Goal: Information Seeking & Learning: Learn about a topic

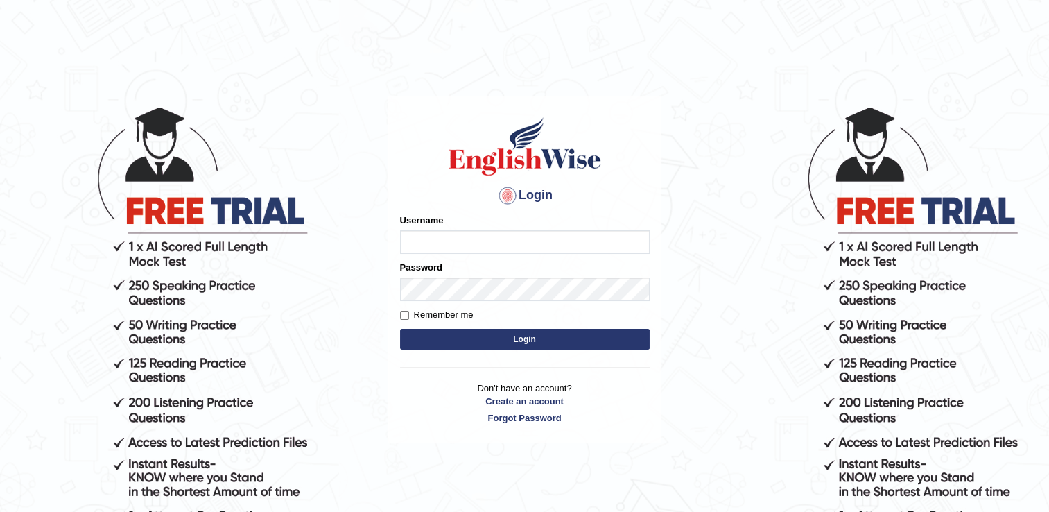
click at [547, 236] on input "Username" at bounding box center [525, 242] width 250 height 24
type input "keshav_parramatta"
click at [491, 337] on button "Login" at bounding box center [525, 339] width 250 height 21
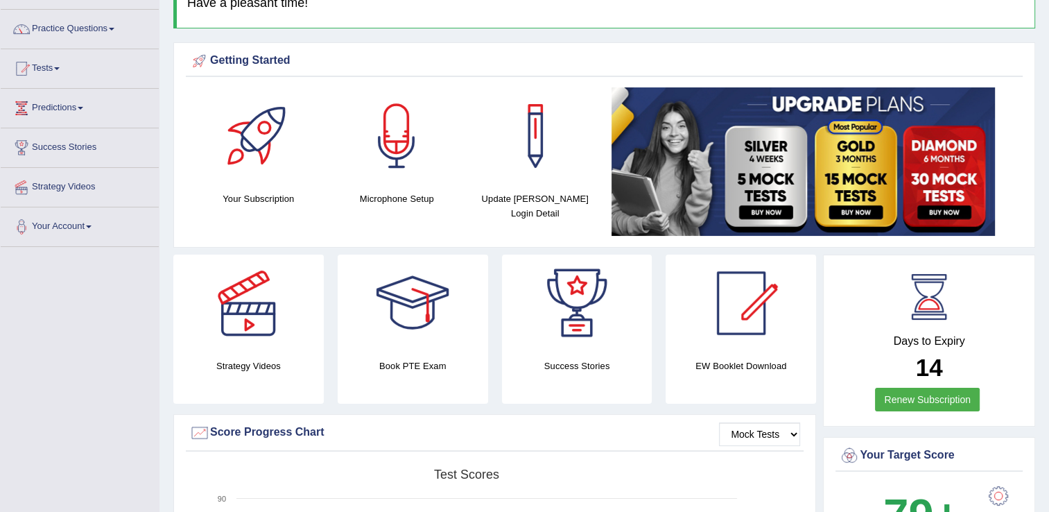
scroll to position [89, 0]
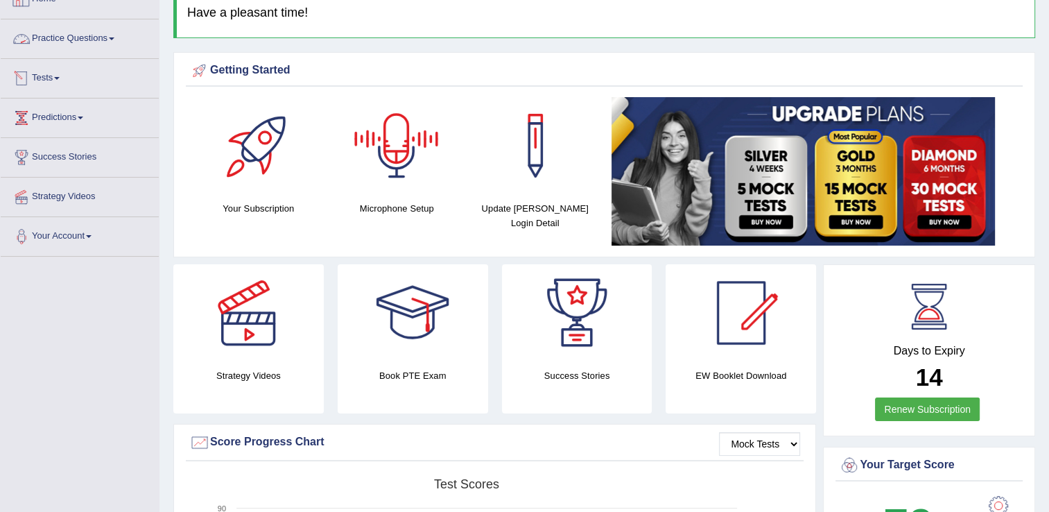
click at [83, 33] on link "Practice Questions" at bounding box center [80, 36] width 158 height 35
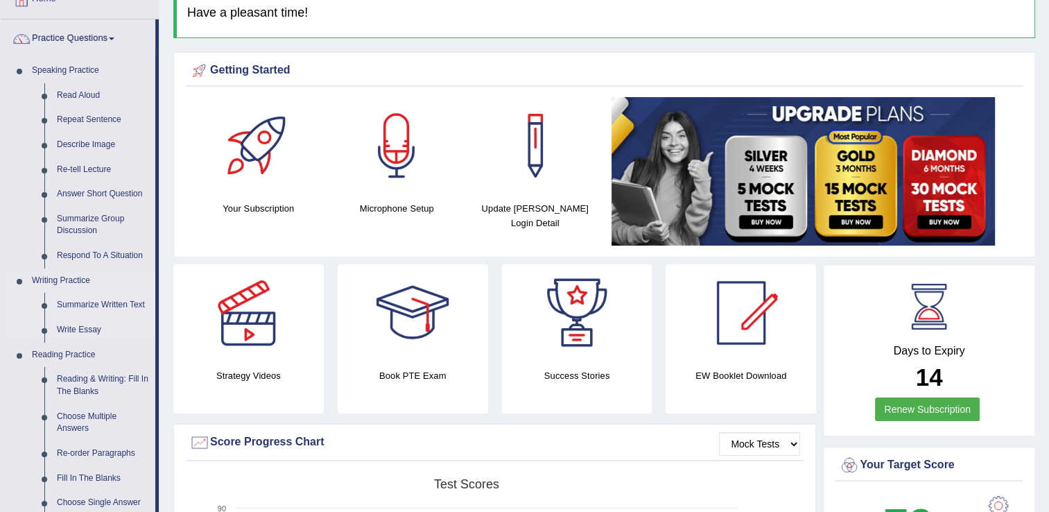
click at [100, 309] on link "Summarize Written Text" at bounding box center [103, 305] width 105 height 25
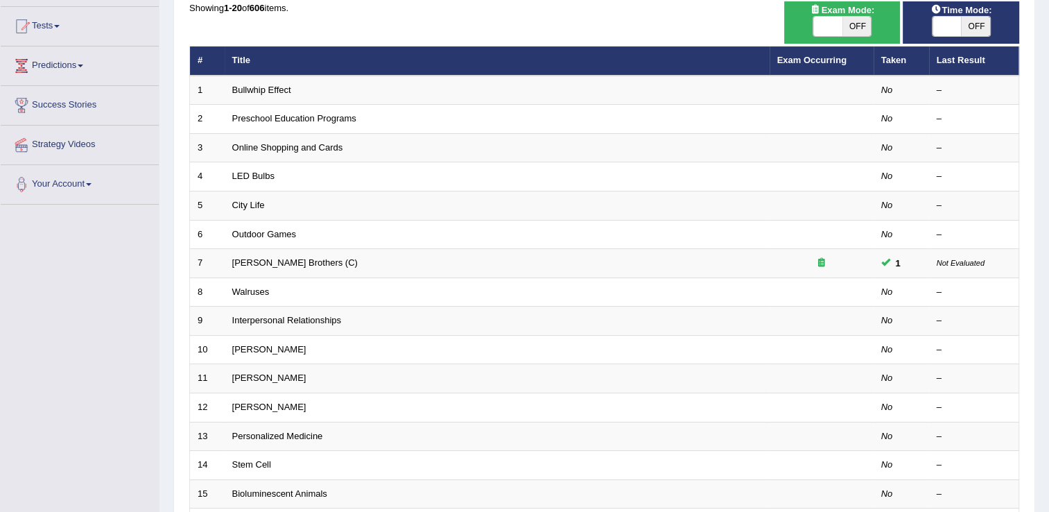
scroll to position [33, 0]
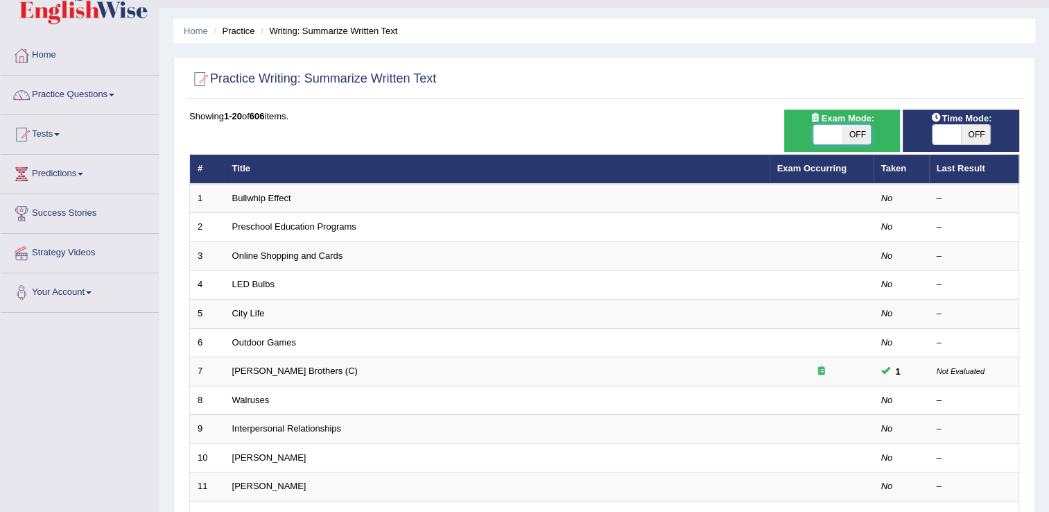
click at [839, 134] on span at bounding box center [828, 134] width 29 height 19
checkbox input "true"
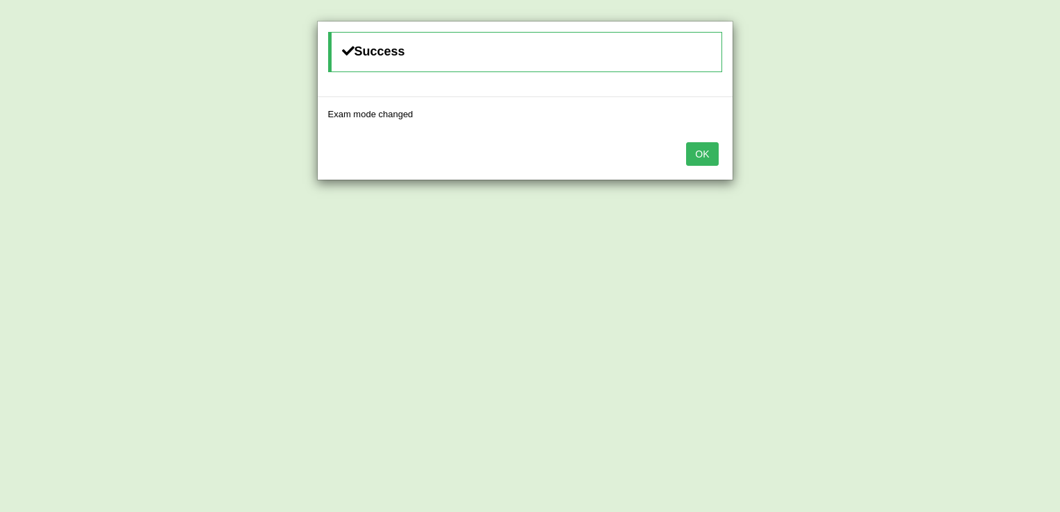
click at [715, 147] on button "OK" at bounding box center [702, 154] width 32 height 24
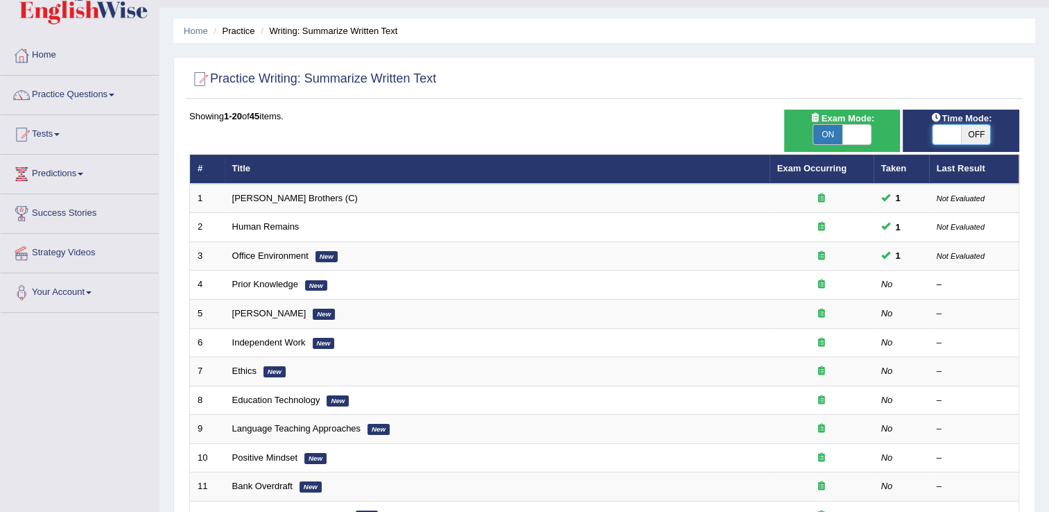
click at [941, 138] on span at bounding box center [947, 134] width 29 height 19
checkbox input "true"
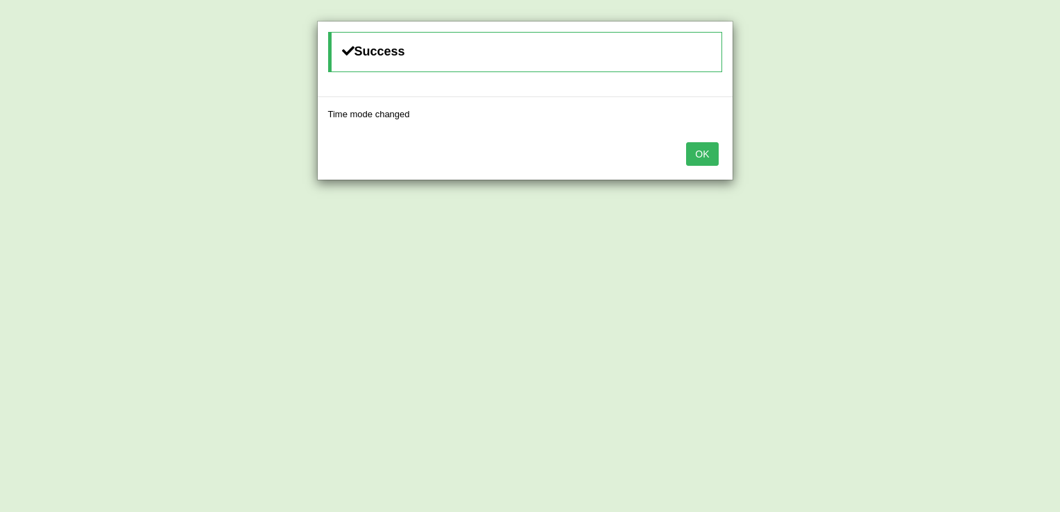
click at [699, 164] on button "OK" at bounding box center [702, 154] width 32 height 24
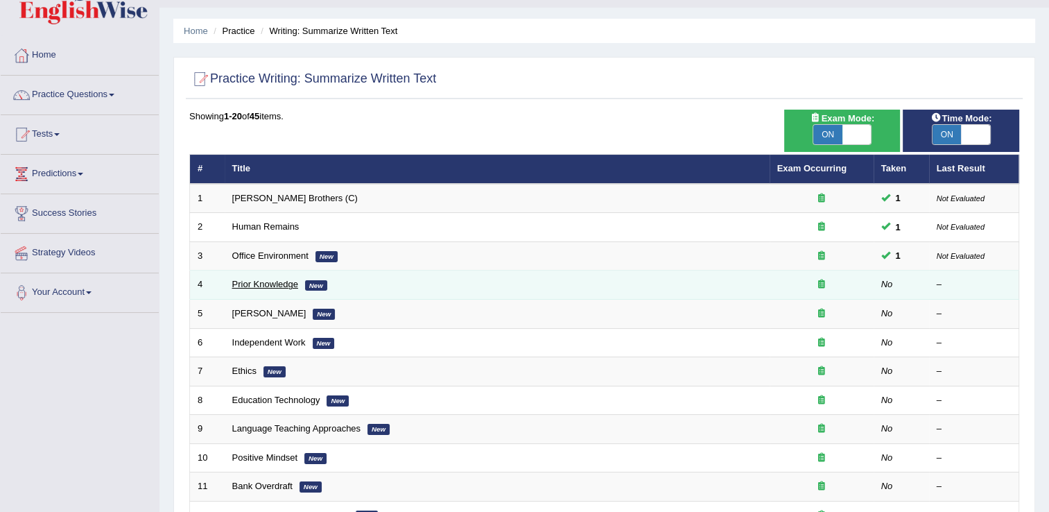
click at [258, 283] on link "Prior Knowledge" at bounding box center [265, 284] width 66 height 10
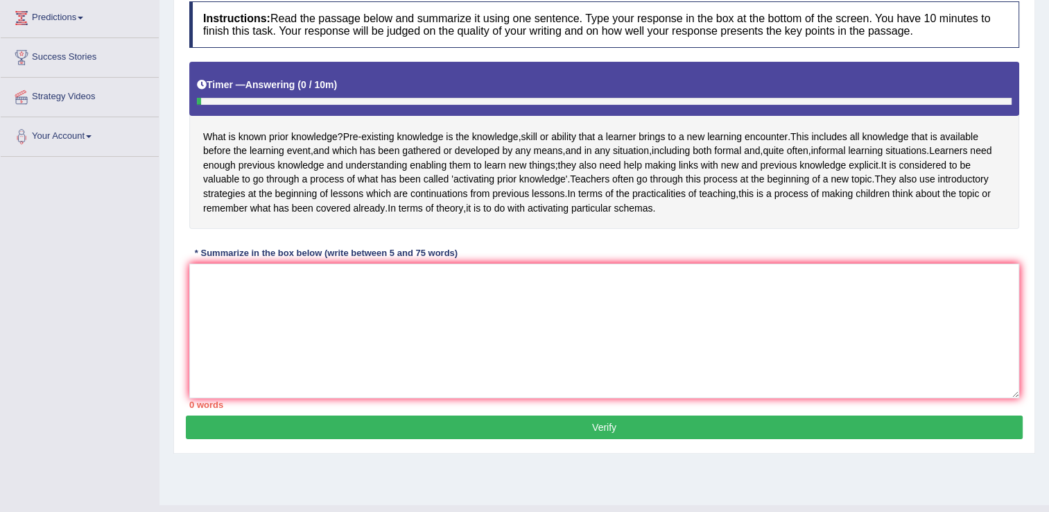
scroll to position [189, 0]
click at [284, 330] on textarea at bounding box center [604, 331] width 830 height 135
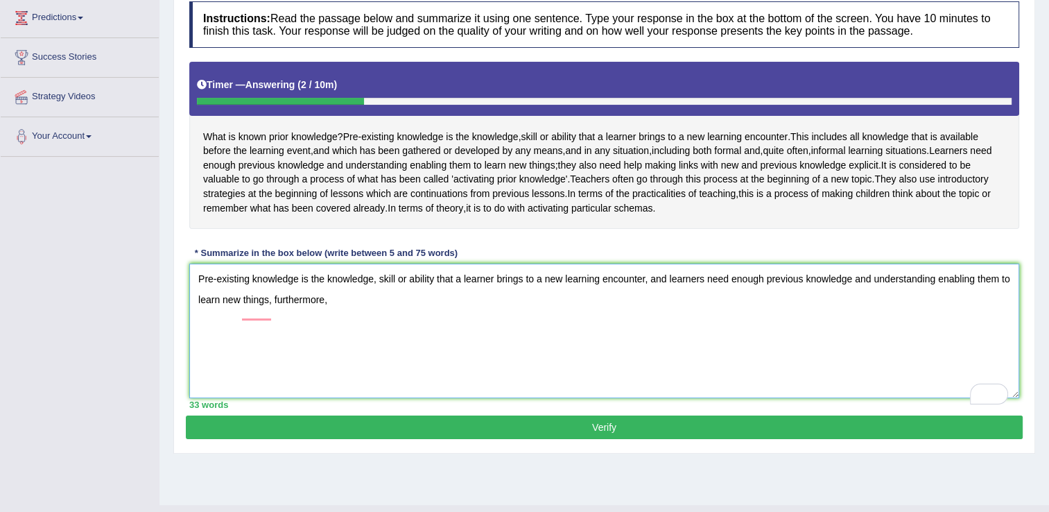
click at [335, 312] on textarea "Pre-existing knowledge is the knowledge, skill or ability that a learner brings…" at bounding box center [604, 331] width 830 height 135
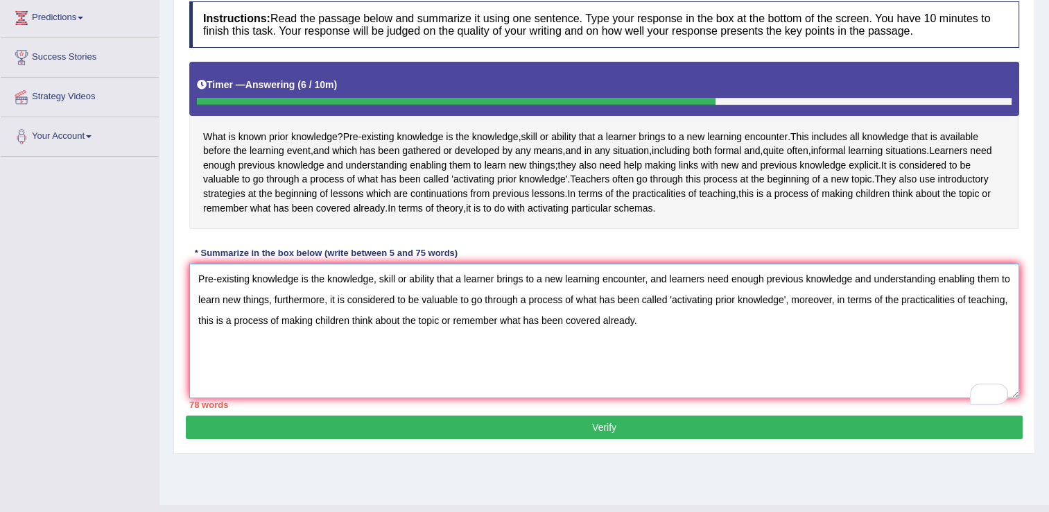
click at [442, 334] on textarea "Pre-existing knowledge is the knowledge, skill or ability that a learner brings…" at bounding box center [604, 331] width 830 height 135
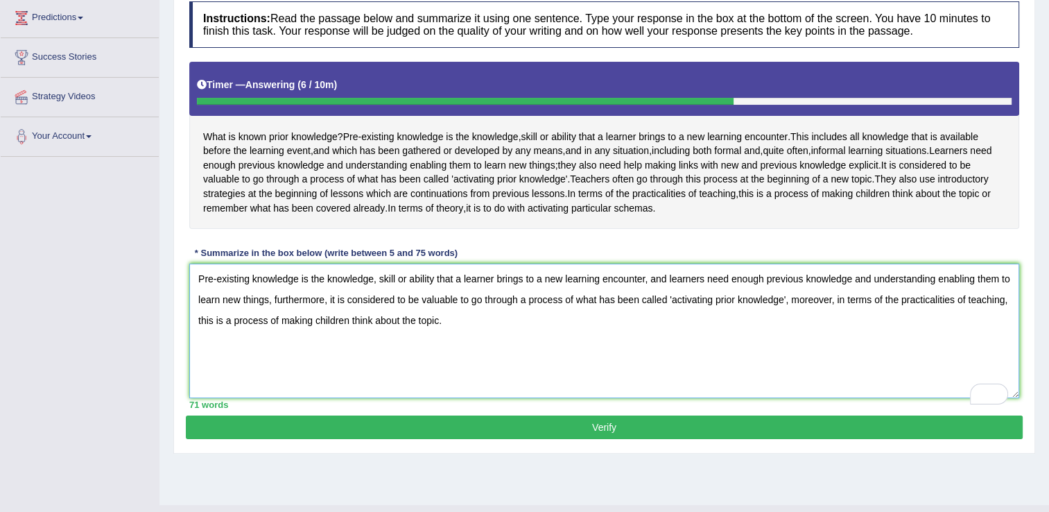
click at [559, 295] on textarea "Pre-existing knowledge is the knowledge, skill or ability that a learner brings…" at bounding box center [604, 331] width 830 height 135
click at [723, 290] on textarea "Pre-existing knowledge is the knowledge, skill or ability that a learner brings…" at bounding box center [604, 331] width 830 height 135
click at [809, 293] on textarea "Pre-existing knowledge is the knowledge, skill or ability that a learner brings…" at bounding box center [604, 331] width 830 height 135
click at [457, 314] on textarea "Pre-existing knowledge is the knowledge, skill or ability that a learner brings…" at bounding box center [604, 331] width 830 height 135
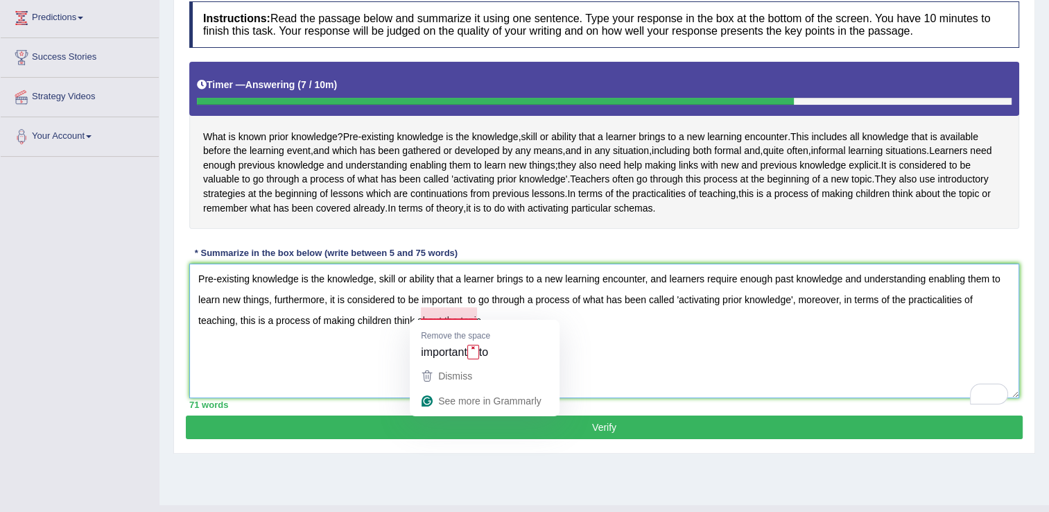
click at [468, 311] on textarea "Pre-existing knowledge is the knowledge, skill or ability that a learner brings…" at bounding box center [604, 331] width 830 height 135
click at [490, 329] on textarea "Pre-existing knowledge is the knowledge, skill or ability that a learner brings…" at bounding box center [604, 331] width 830 height 135
click at [738, 315] on textarea "Pre-existing knowledge is the knowledge, skill or ability that a learner brings…" at bounding box center [604, 331] width 830 height 135
click at [739, 315] on textarea "Pre-existing knowledge is the knowledge, skill or ability that a learner brings…" at bounding box center [604, 331] width 830 height 135
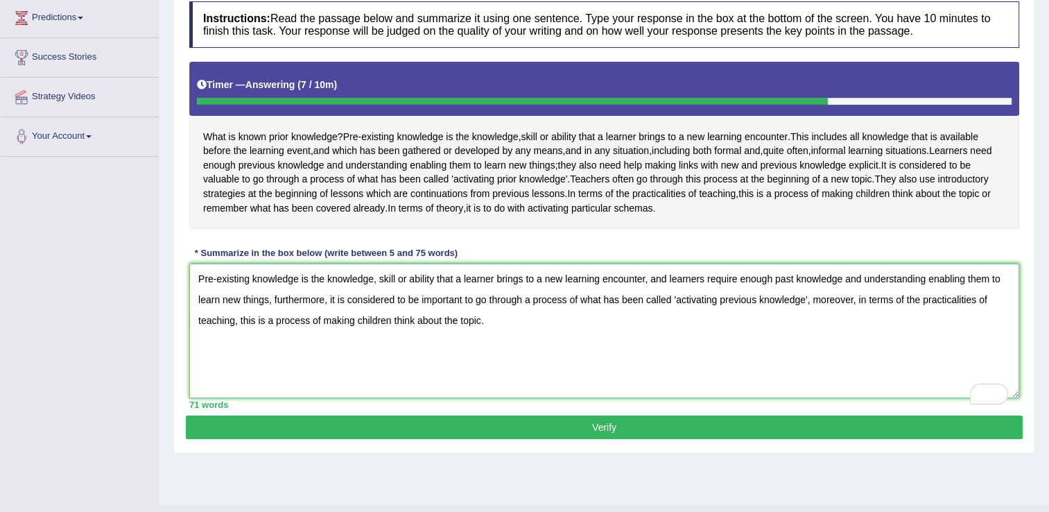
type textarea "Pre-existing knowledge is the knowledge, skill or ability that a learner brings…"
click at [546, 439] on button "Verify" at bounding box center [604, 427] width 837 height 24
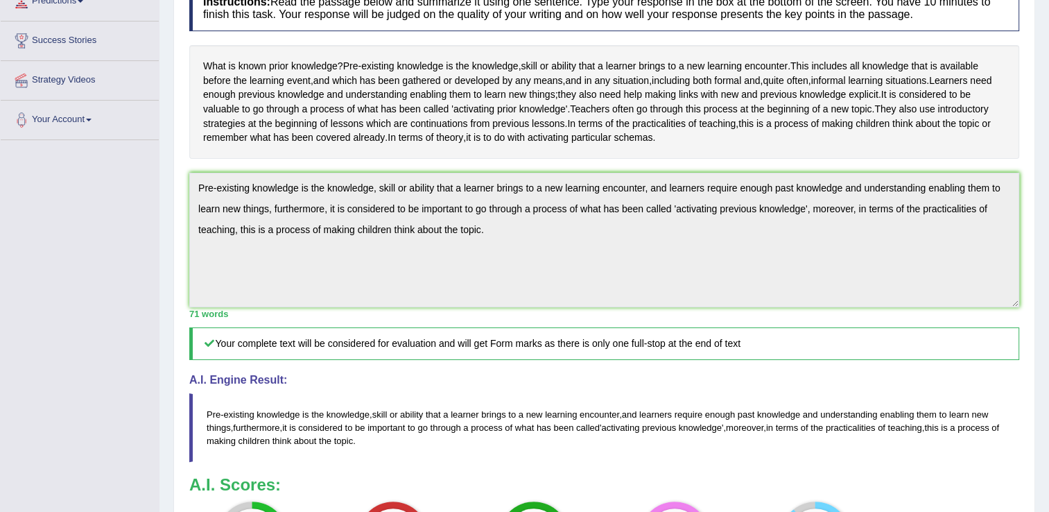
scroll to position [430, 0]
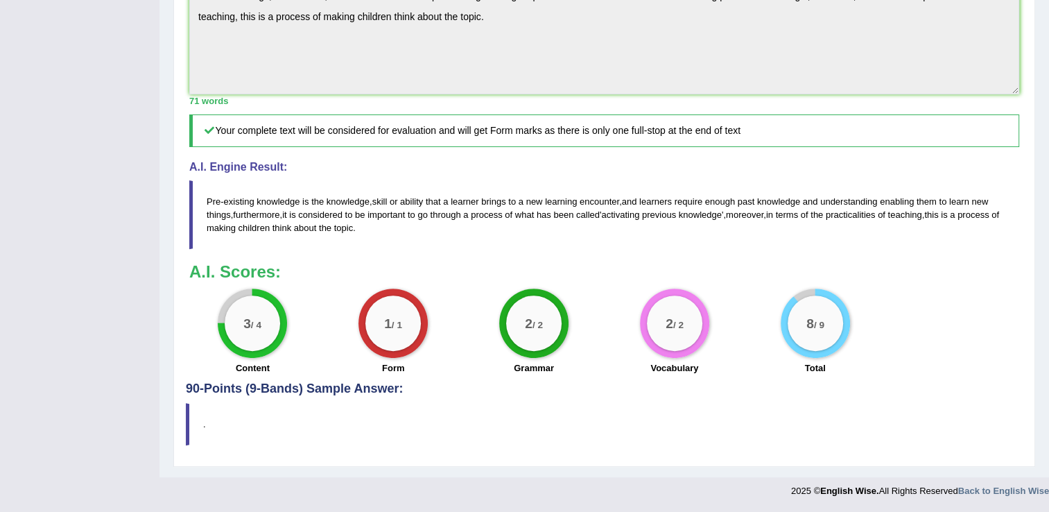
click at [294, 387] on h4 "90-Points (9-Bands) Sample Answer:" at bounding box center [604, 78] width 837 height 635
click at [197, 434] on blockquote "." at bounding box center [604, 424] width 837 height 42
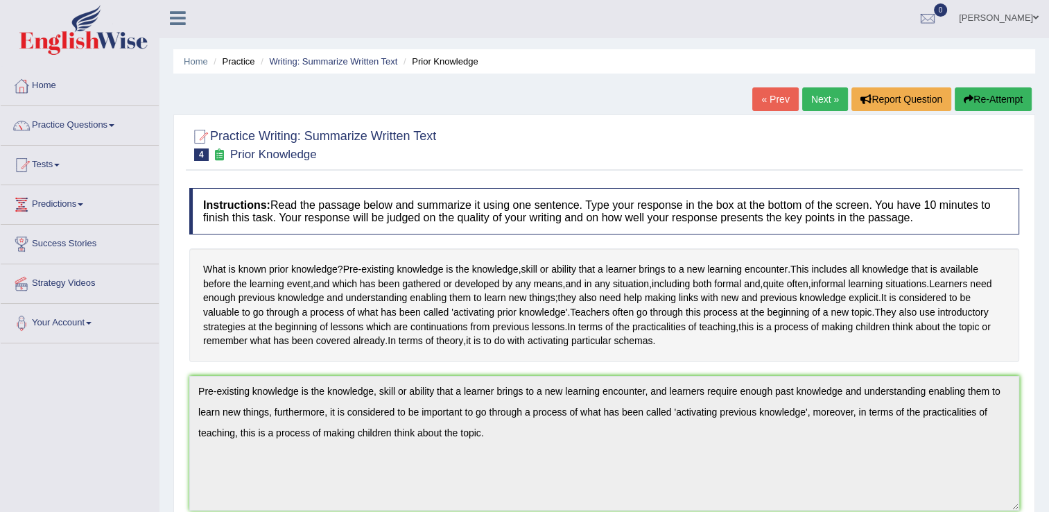
scroll to position [0, 0]
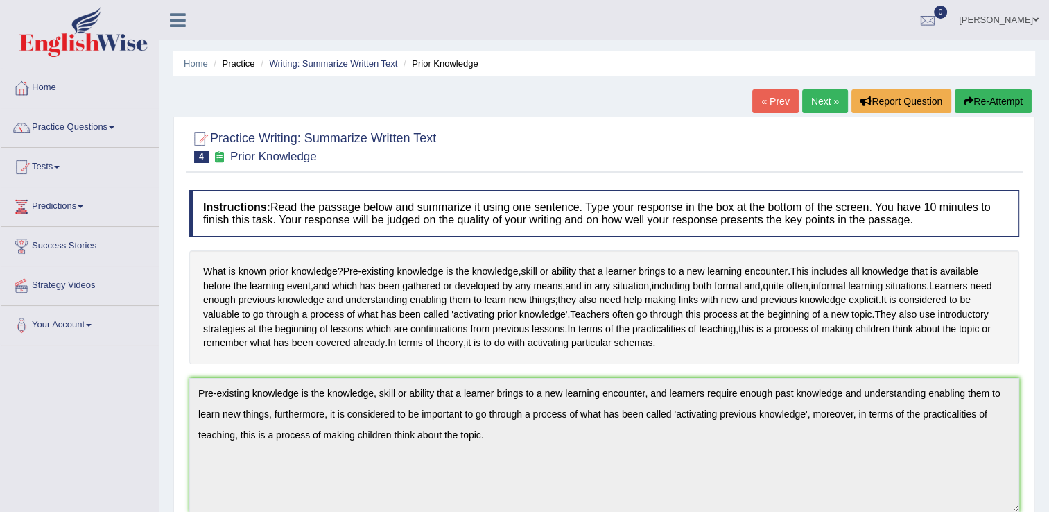
click at [810, 101] on link "Next »" at bounding box center [826, 101] width 46 height 24
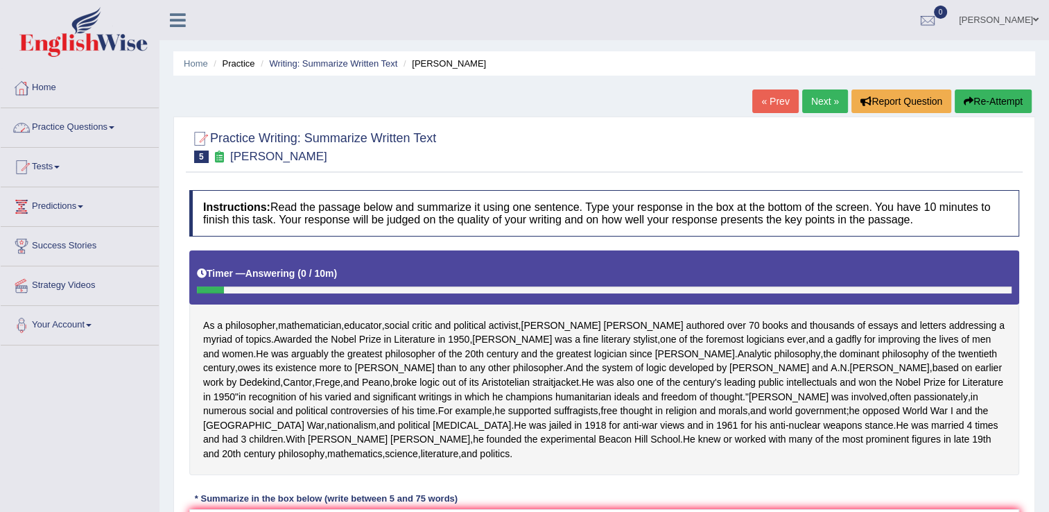
click at [47, 83] on link "Home" at bounding box center [80, 86] width 158 height 35
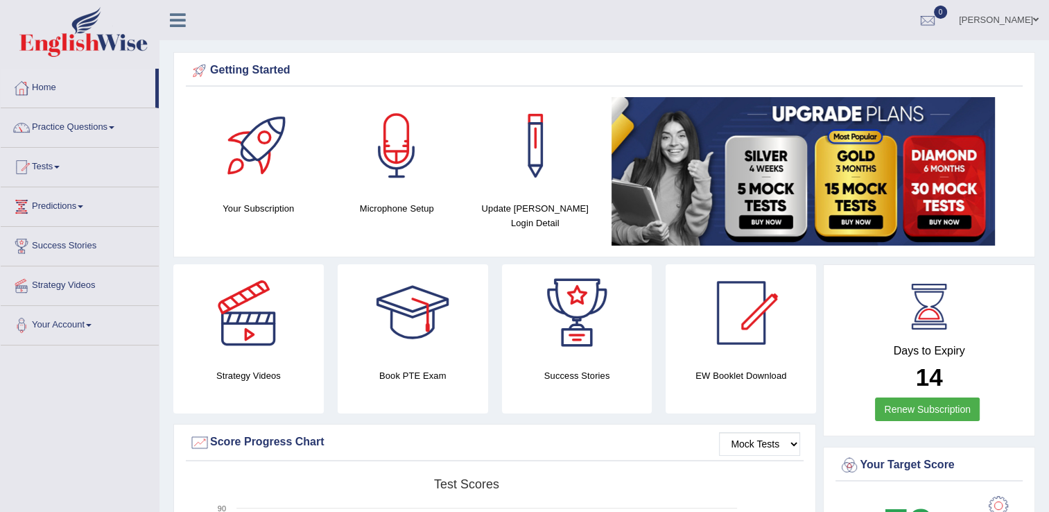
click at [82, 119] on link "Practice Questions" at bounding box center [80, 125] width 158 height 35
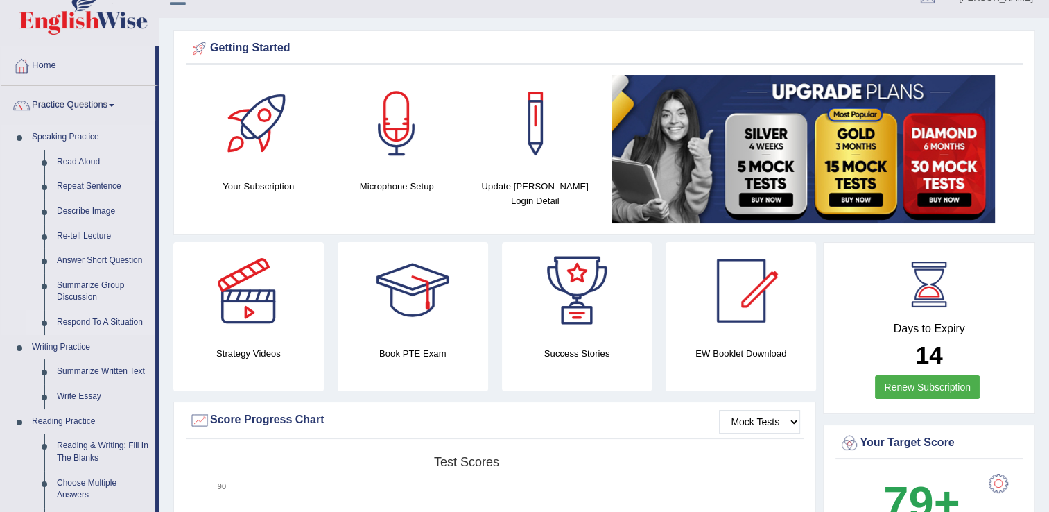
scroll to position [22, 0]
click at [73, 166] on link "Read Aloud" at bounding box center [103, 162] width 105 height 25
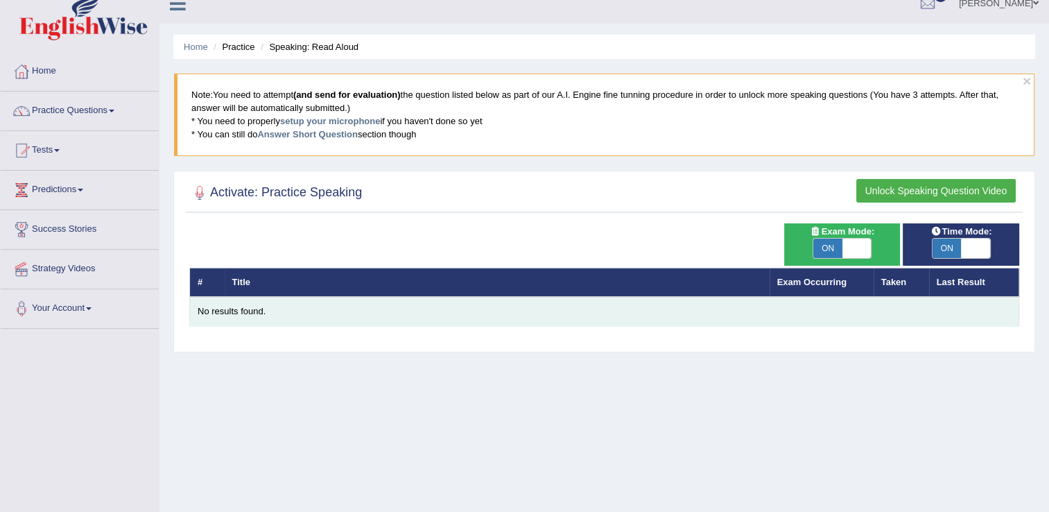
scroll to position [16, 0]
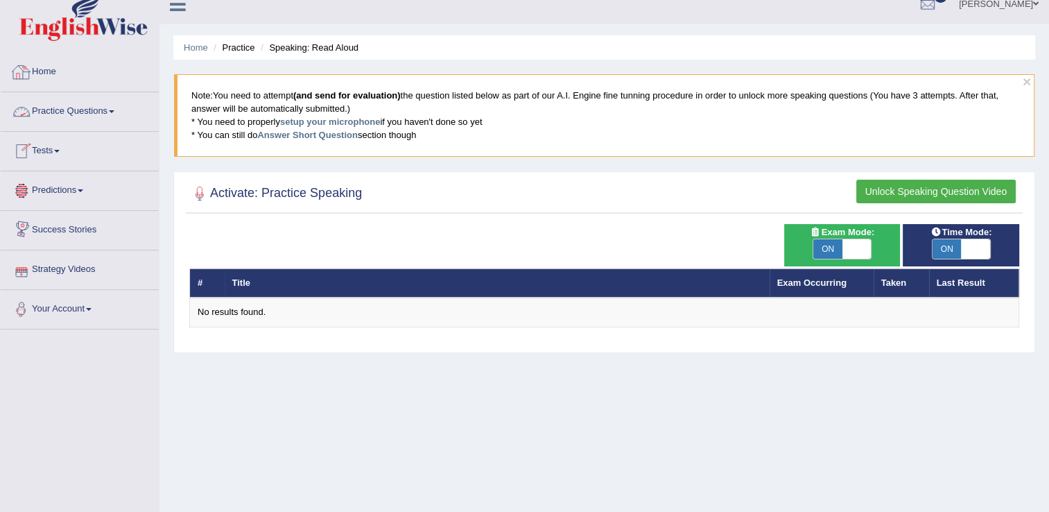
click at [67, 121] on link "Practice Questions" at bounding box center [80, 109] width 158 height 35
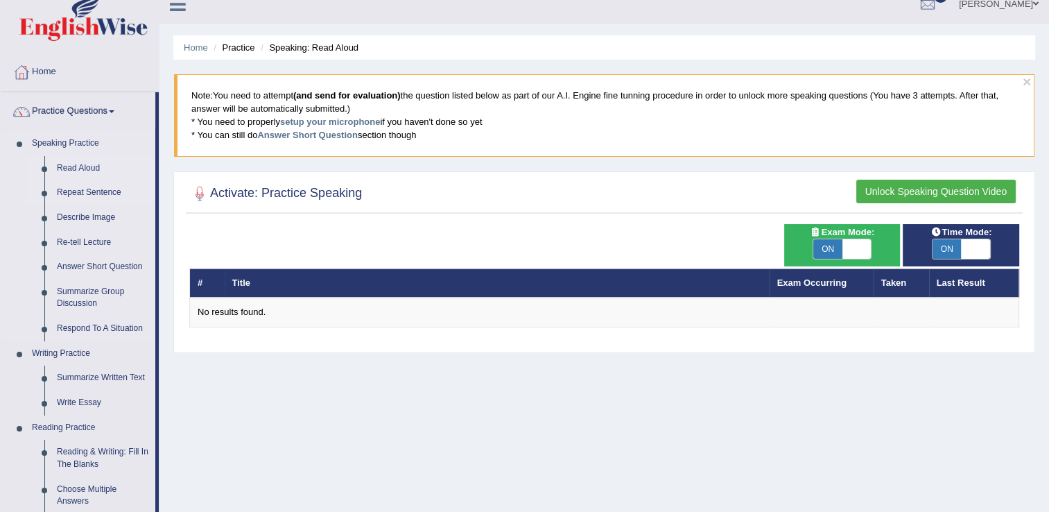
click at [78, 192] on link "Repeat Sentence" at bounding box center [103, 192] width 105 height 25
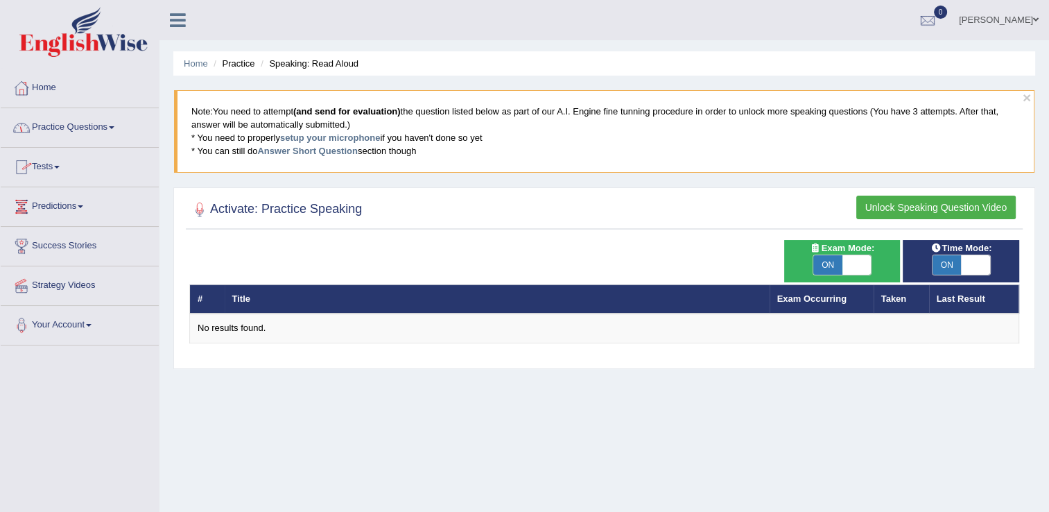
click at [51, 166] on link "Tests" at bounding box center [80, 165] width 158 height 35
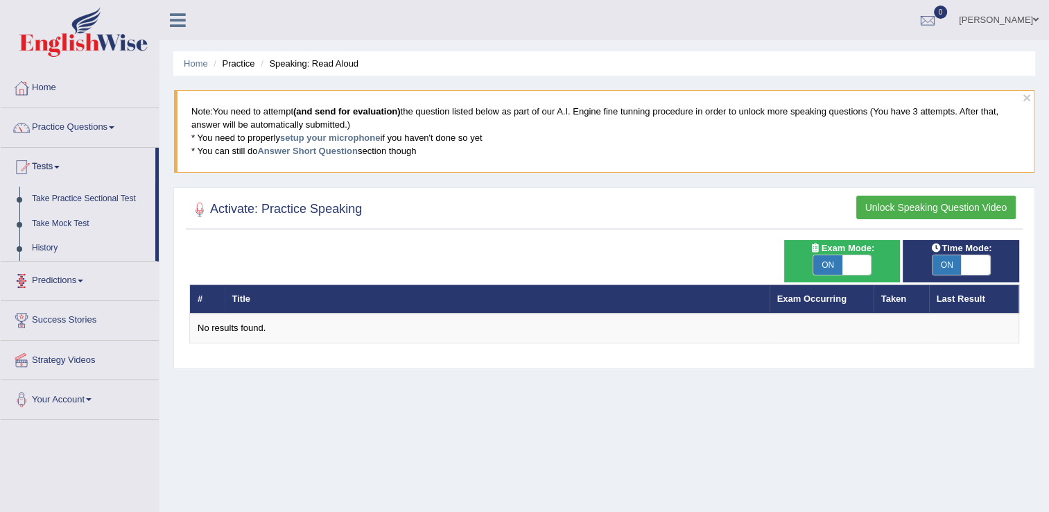
click at [76, 282] on link "Predictions" at bounding box center [80, 279] width 158 height 35
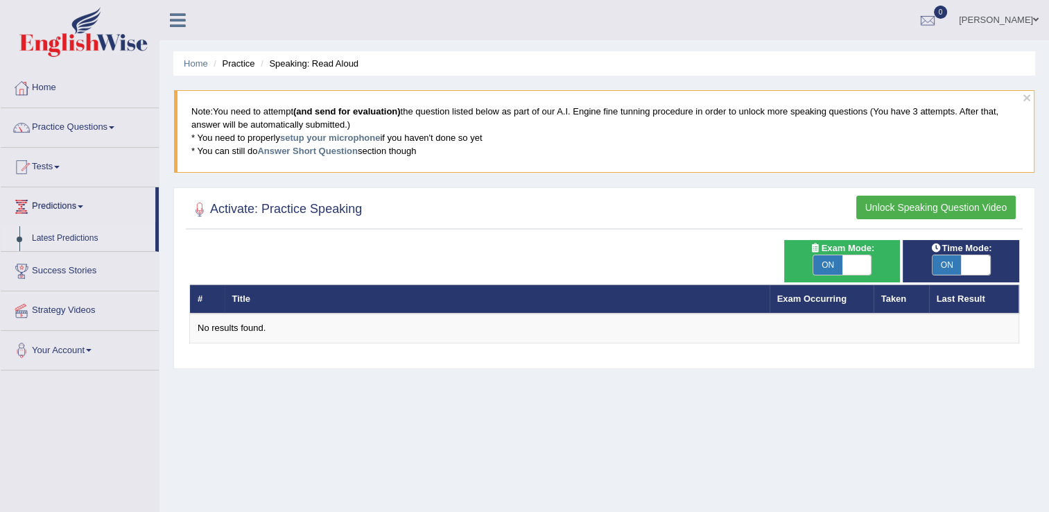
click at [80, 237] on link "Latest Predictions" at bounding box center [91, 238] width 130 height 25
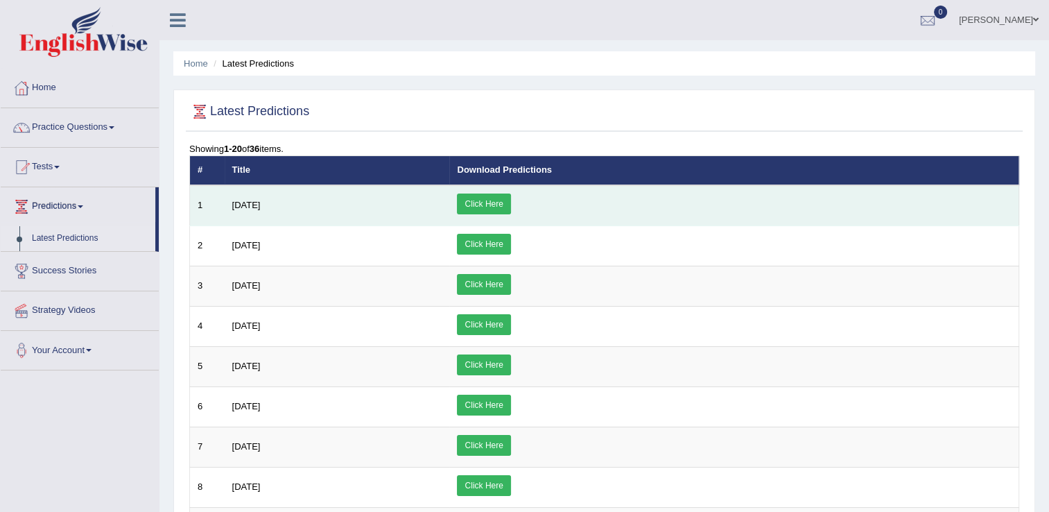
click at [511, 197] on link "Click Here" at bounding box center [483, 204] width 53 height 21
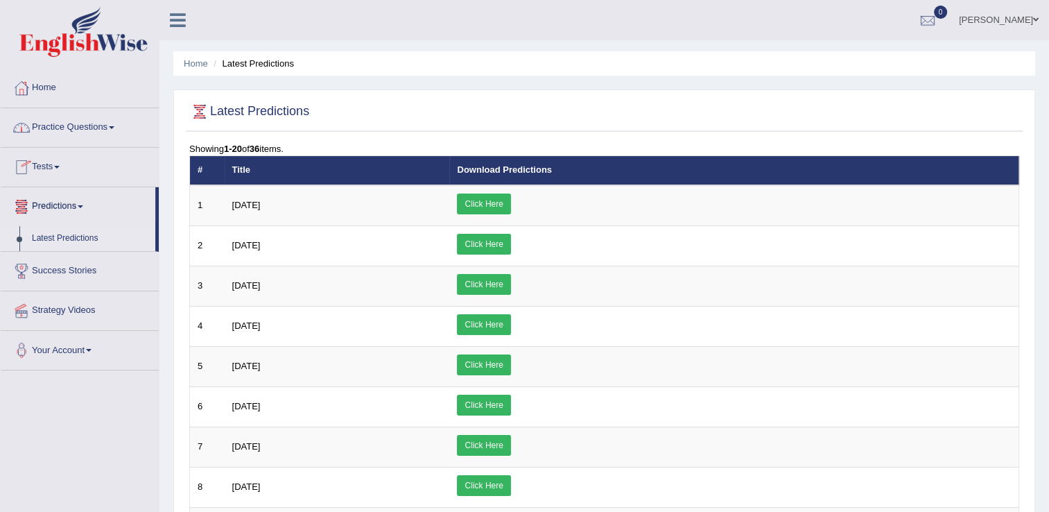
click at [92, 119] on link "Practice Questions" at bounding box center [80, 125] width 158 height 35
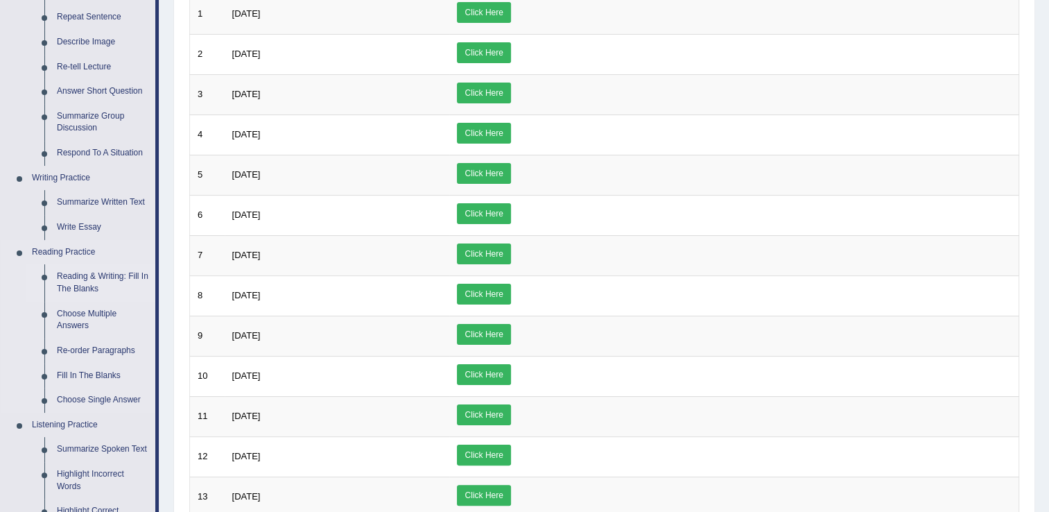
scroll to position [193, 0]
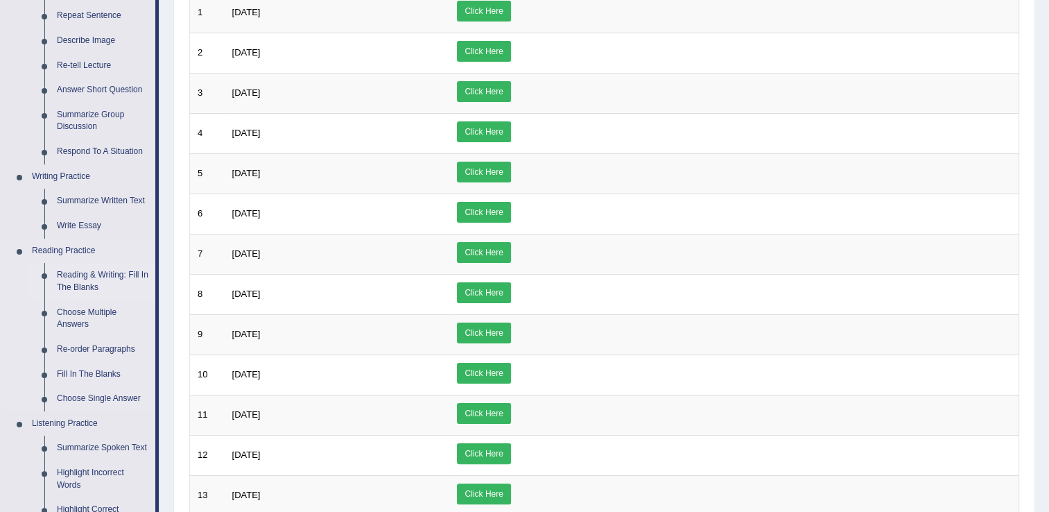
click at [100, 274] on link "Reading & Writing: Fill In The Blanks" at bounding box center [103, 281] width 105 height 37
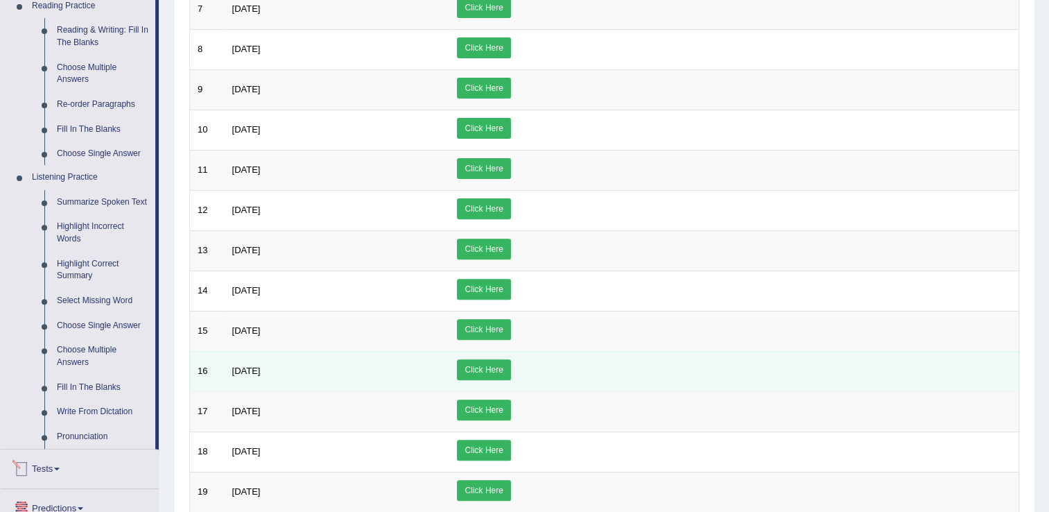
scroll to position [594, 0]
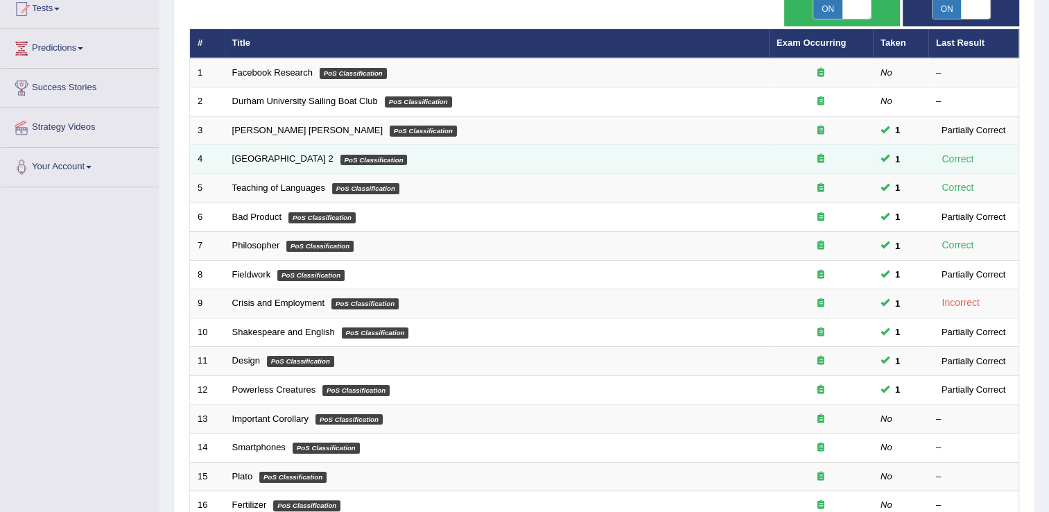
scroll to position [255, 0]
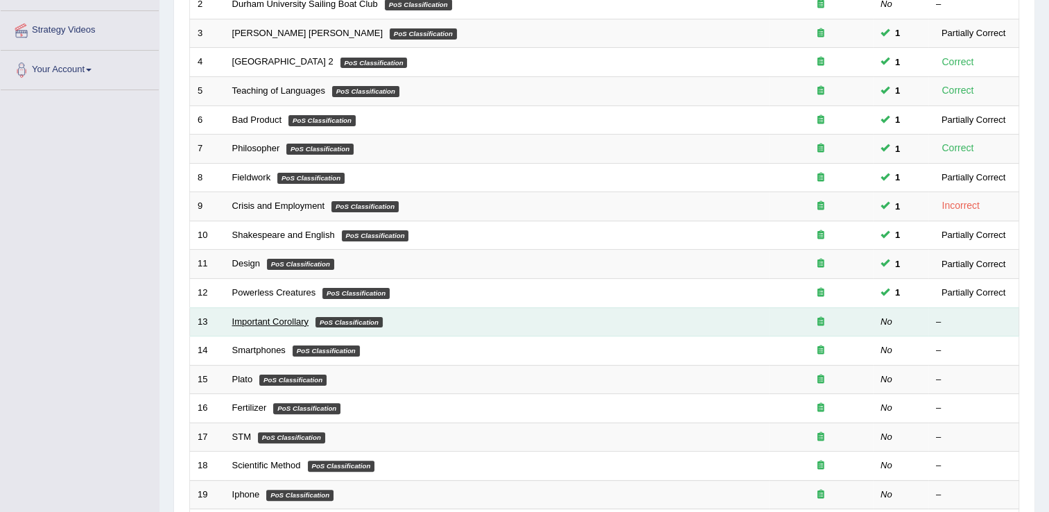
click at [271, 322] on link "Important Corollary" at bounding box center [270, 321] width 77 height 10
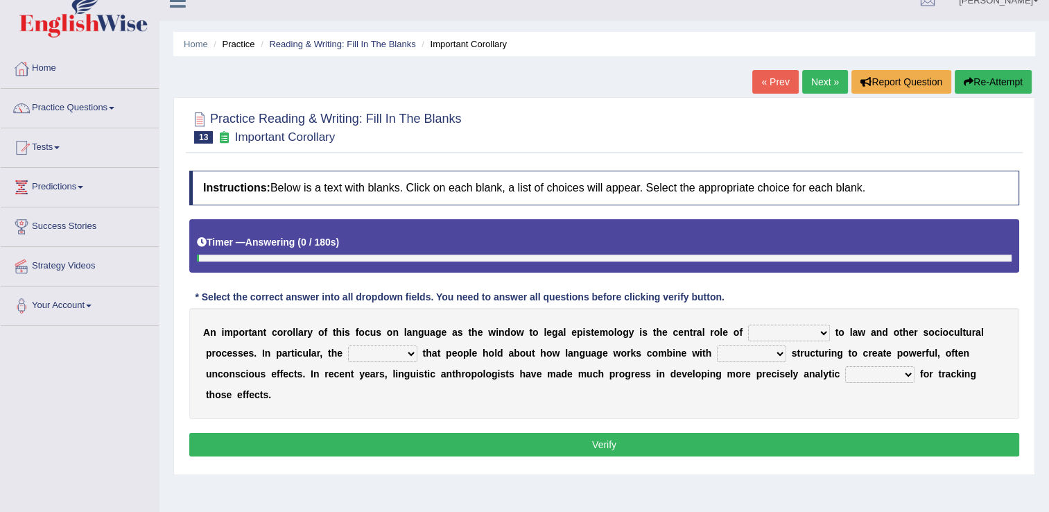
scroll to position [22, 0]
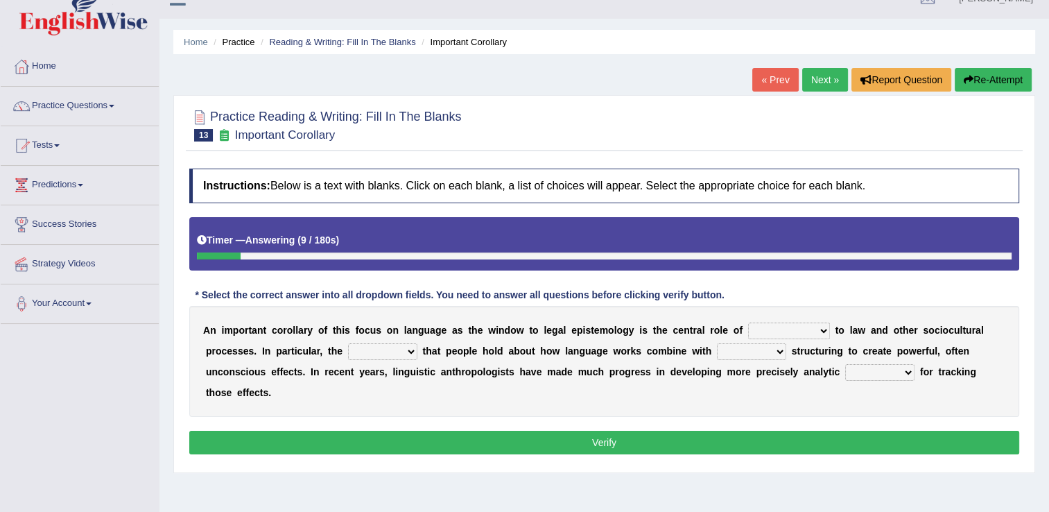
click at [748, 330] on select "discourse epoch dialect acquaintance" at bounding box center [789, 331] width 82 height 17
click at [830, 431] on button "Verify" at bounding box center [604, 443] width 830 height 24
click at [348, 350] on select "deviation besmirch consent ideas" at bounding box center [382, 351] width 69 height 17
click at [717, 348] on select "mandatory linguistic legitimate customary" at bounding box center [751, 351] width 69 height 17
select select "linguistic"
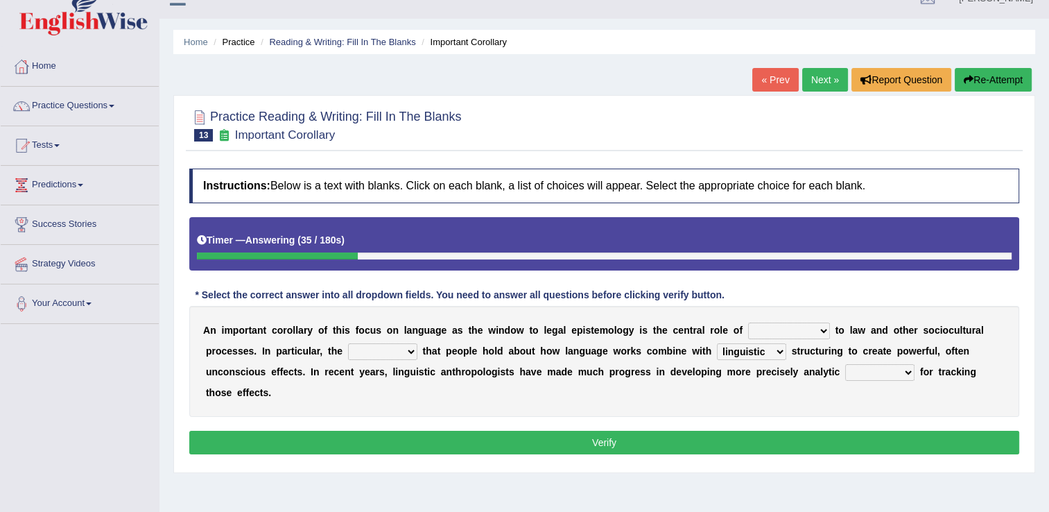
click at [717, 343] on select "mandatory linguistic legitimate customary" at bounding box center [751, 351] width 69 height 17
click at [846, 370] on select "tools appetite albums stroke" at bounding box center [880, 372] width 69 height 17
select select "tools"
click at [846, 364] on select "tools appetite albums stroke" at bounding box center [880, 372] width 69 height 17
click at [748, 329] on select "discourse epoch dialect acquaintance" at bounding box center [789, 331] width 82 height 17
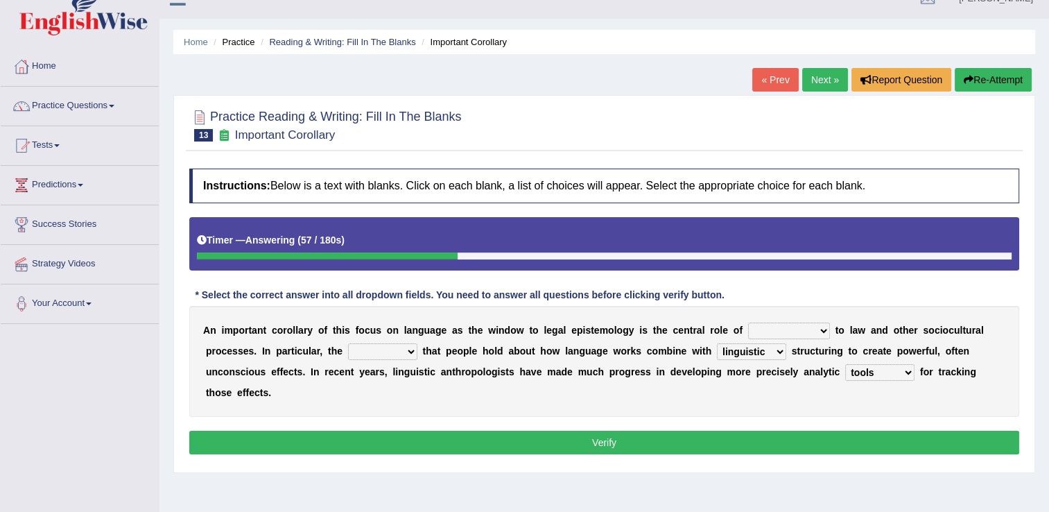
click at [348, 348] on select "deviation besmirch consent ideas" at bounding box center [382, 351] width 69 height 17
select select "ideas"
click at [348, 343] on select "deviation besmirch consent ideas" at bounding box center [382, 351] width 69 height 17
click at [754, 329] on select "discourse epoch dialect acquaintance" at bounding box center [789, 331] width 82 height 17
select select "acquaintance"
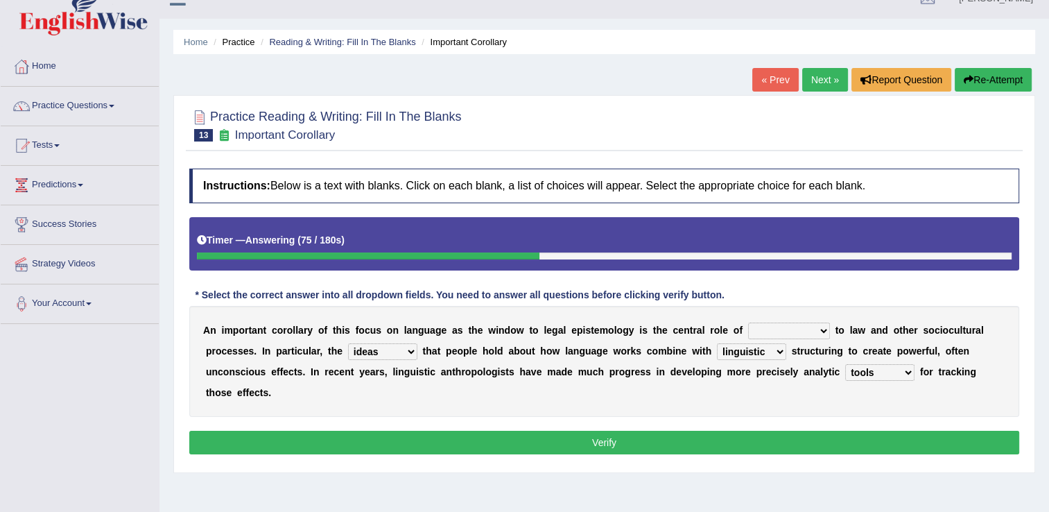
click at [748, 323] on select "discourse epoch dialect acquaintance" at bounding box center [789, 331] width 82 height 17
click at [717, 431] on button "Verify" at bounding box center [604, 443] width 830 height 24
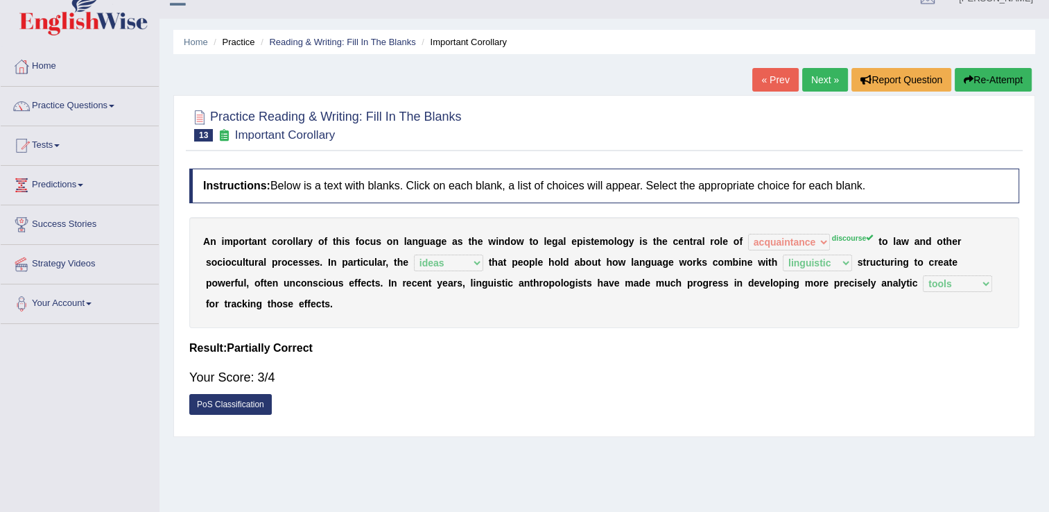
click at [766, 239] on div "A n i m p o r t a n t c o r o l l a r y o f t h i s f o c u s o n l a n g u a g…" at bounding box center [604, 272] width 830 height 111
click at [239, 394] on link "PoS Classification" at bounding box center [230, 404] width 83 height 21
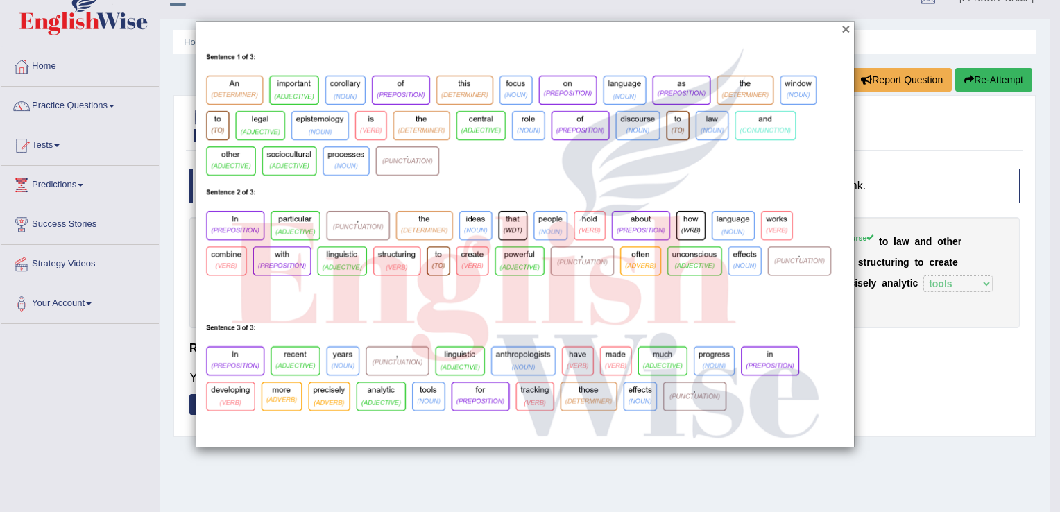
click at [848, 28] on button "×" at bounding box center [845, 29] width 8 height 15
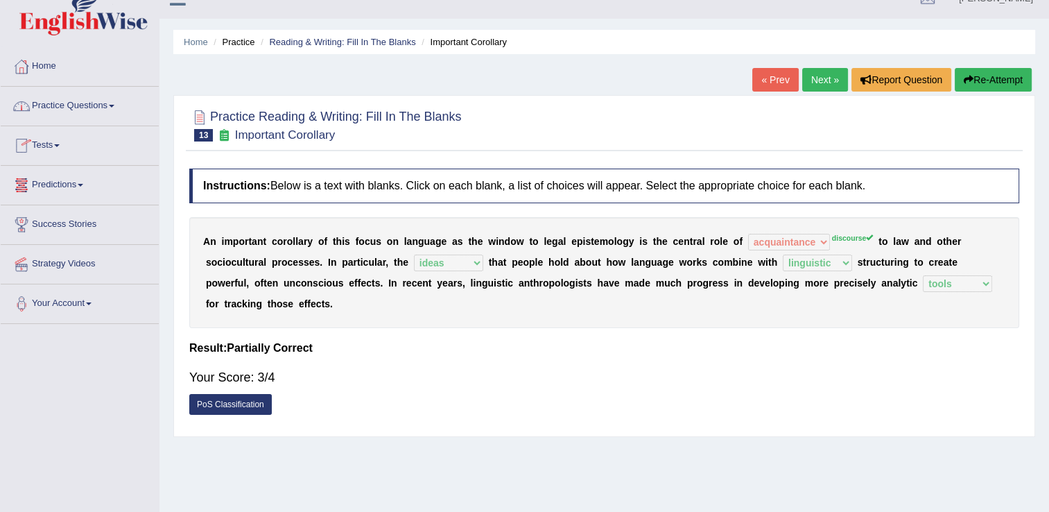
click at [61, 67] on link "Home" at bounding box center [80, 64] width 158 height 35
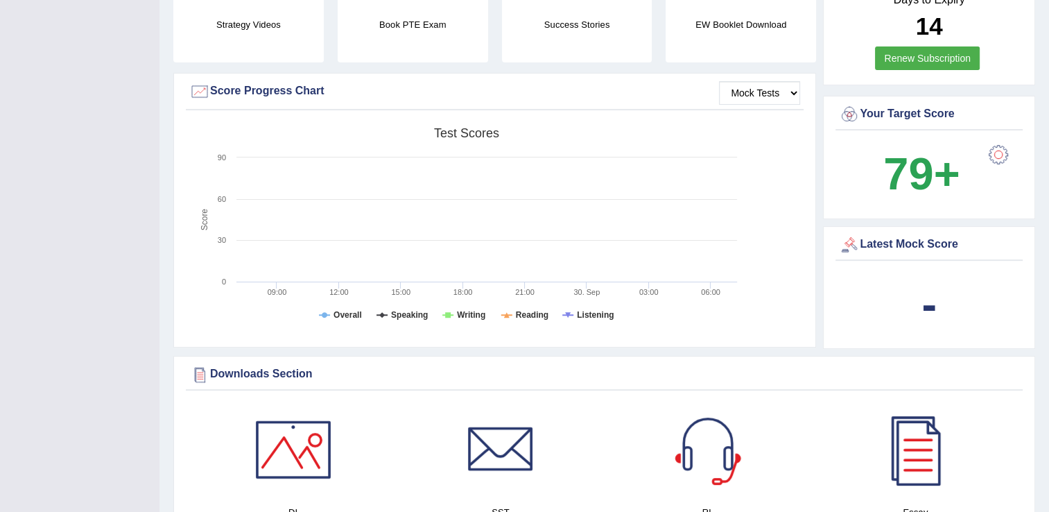
scroll to position [590, 0]
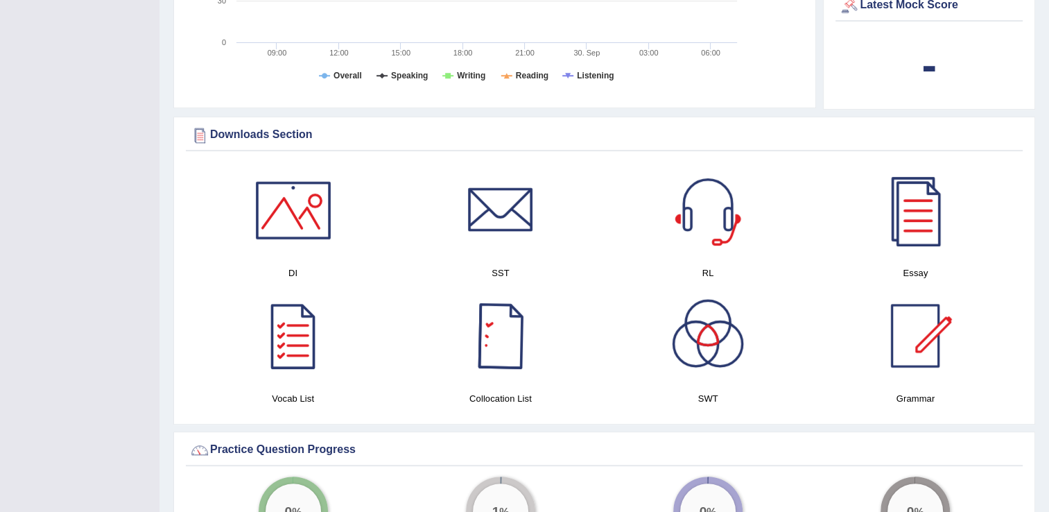
click at [502, 339] on div at bounding box center [500, 335] width 97 height 97
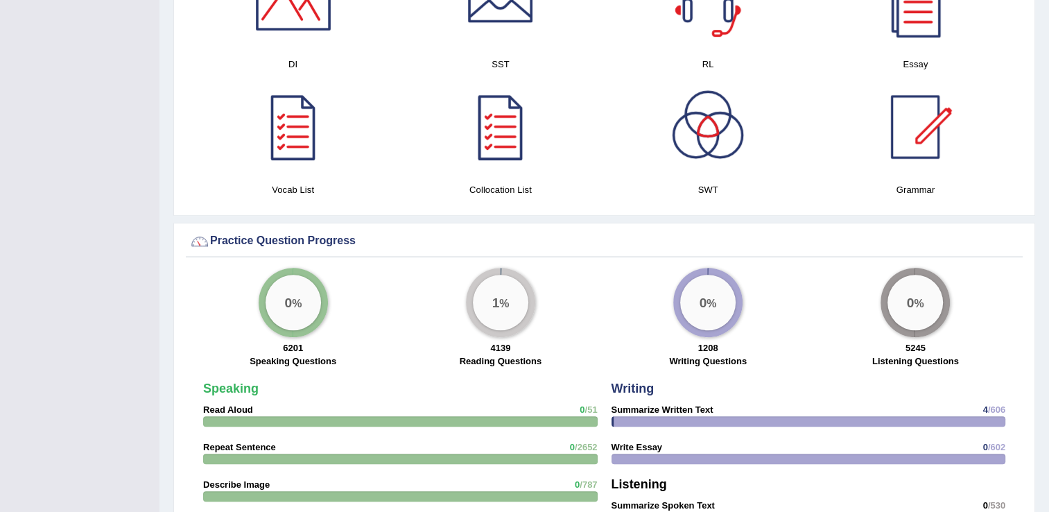
scroll to position [846, 0]
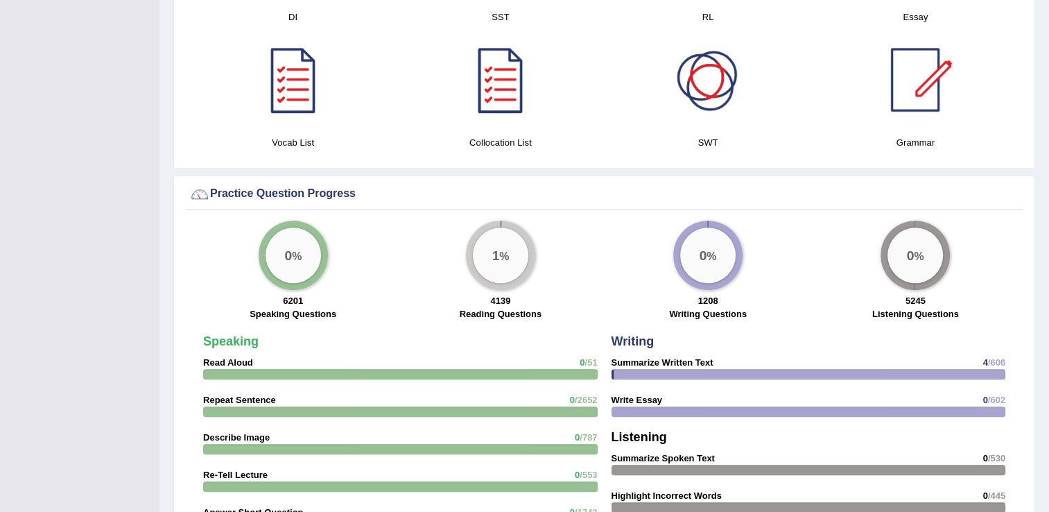
click at [711, 123] on div at bounding box center [708, 79] width 97 height 97
click at [886, 115] on div at bounding box center [915, 79] width 97 height 97
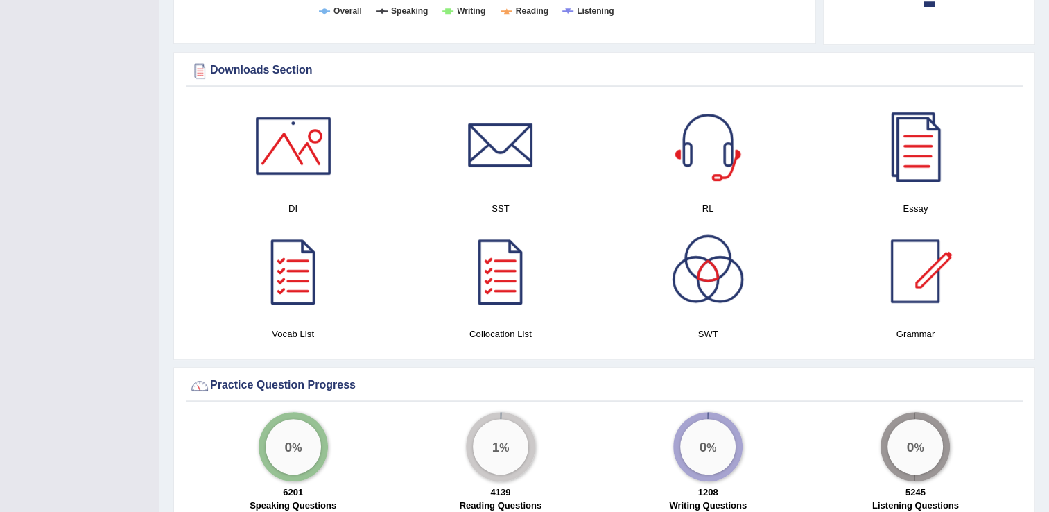
click at [920, 137] on div at bounding box center [915, 145] width 97 height 97
click at [280, 133] on div at bounding box center [293, 145] width 97 height 97
click at [283, 278] on div at bounding box center [293, 271] width 97 height 97
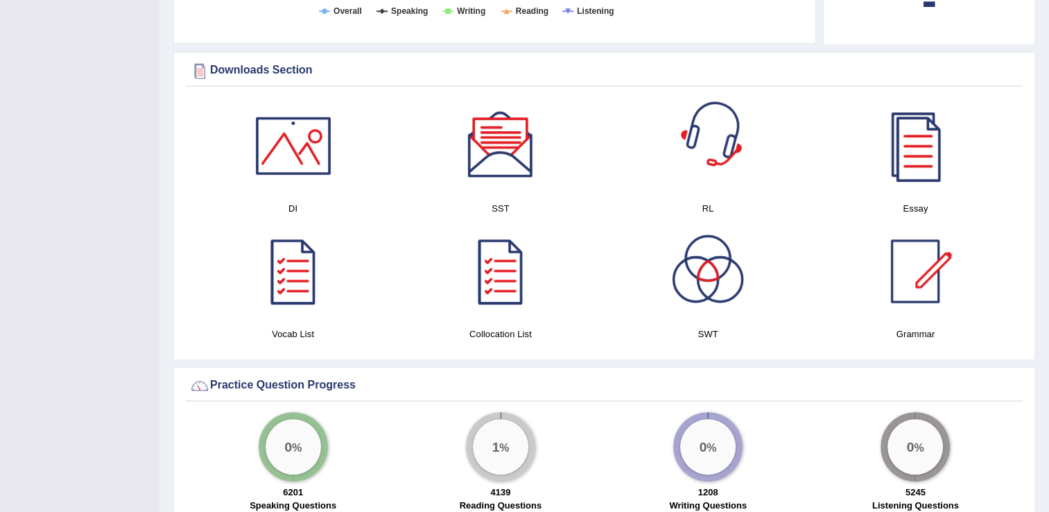
click at [699, 142] on div at bounding box center [708, 145] width 97 height 97
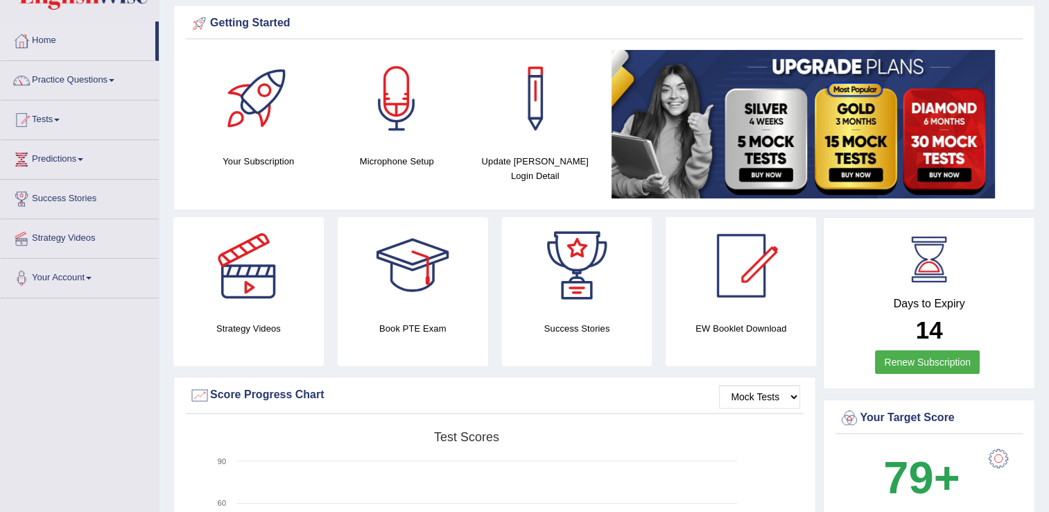
scroll to position [0, 0]
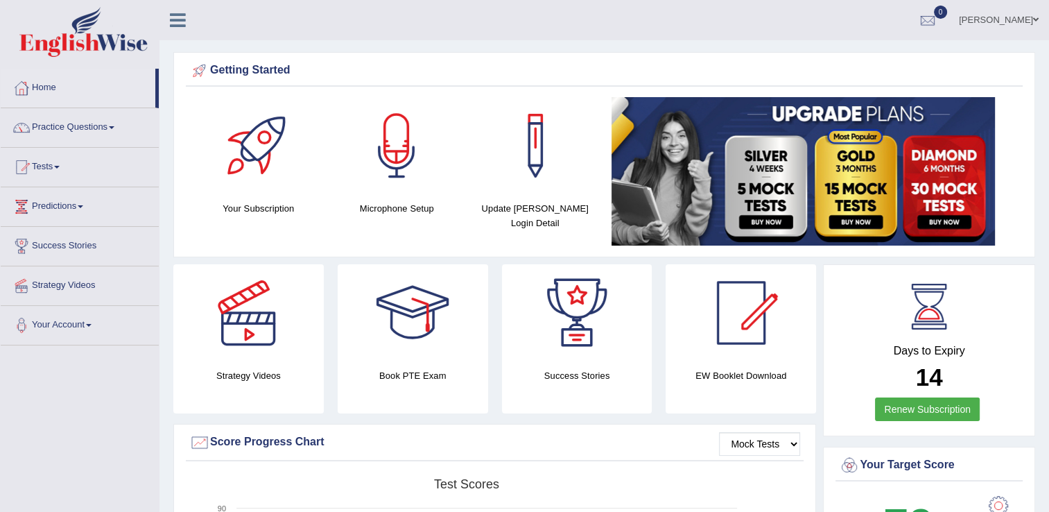
click at [757, 324] on div at bounding box center [741, 312] width 97 height 97
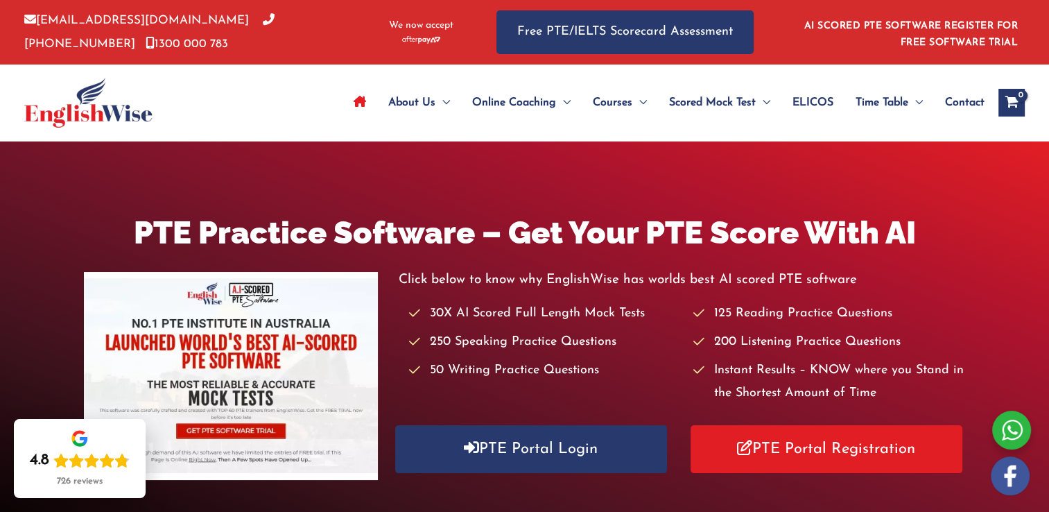
click at [948, 98] on span "Contact" at bounding box center [965, 102] width 40 height 49
